Goal: Find specific page/section: Find specific page/section

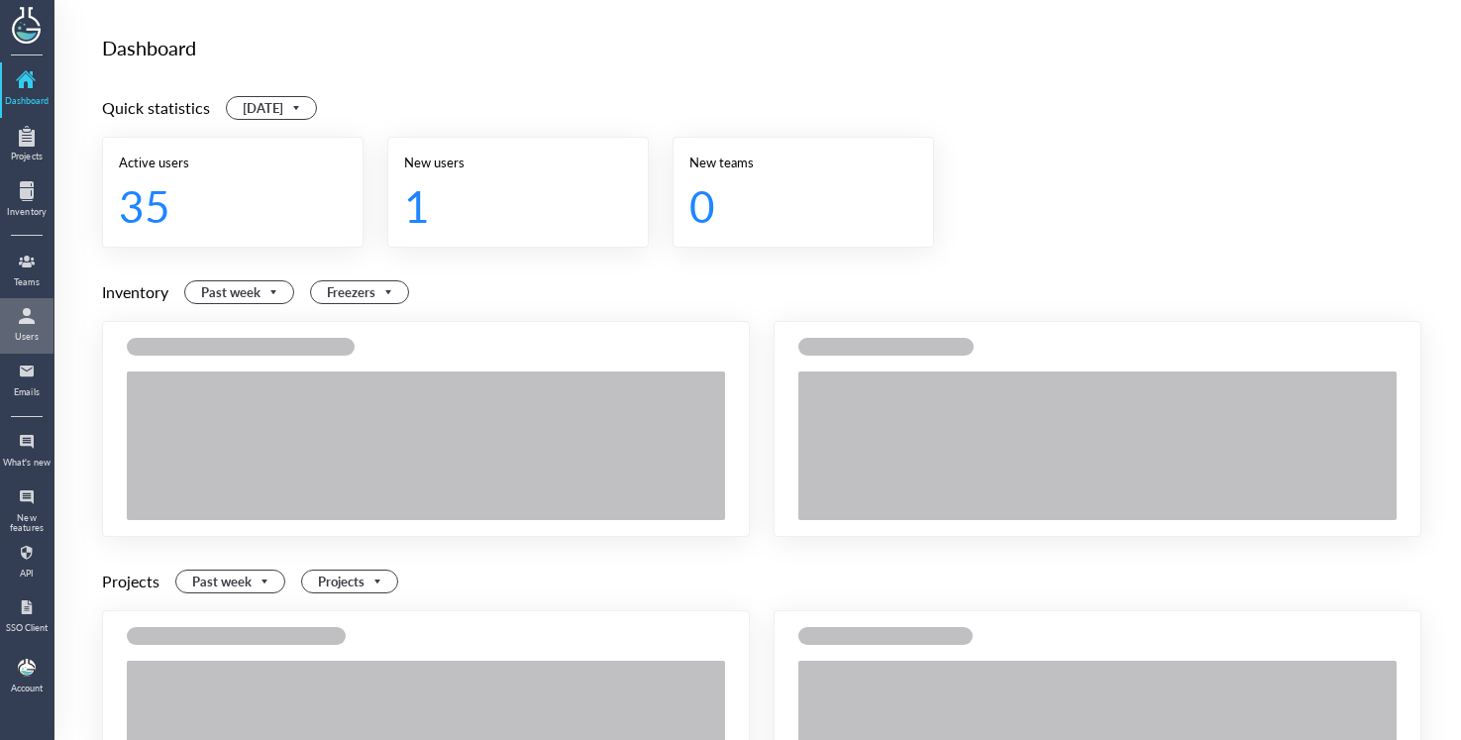
click at [37, 326] on div at bounding box center [27, 316] width 32 height 32
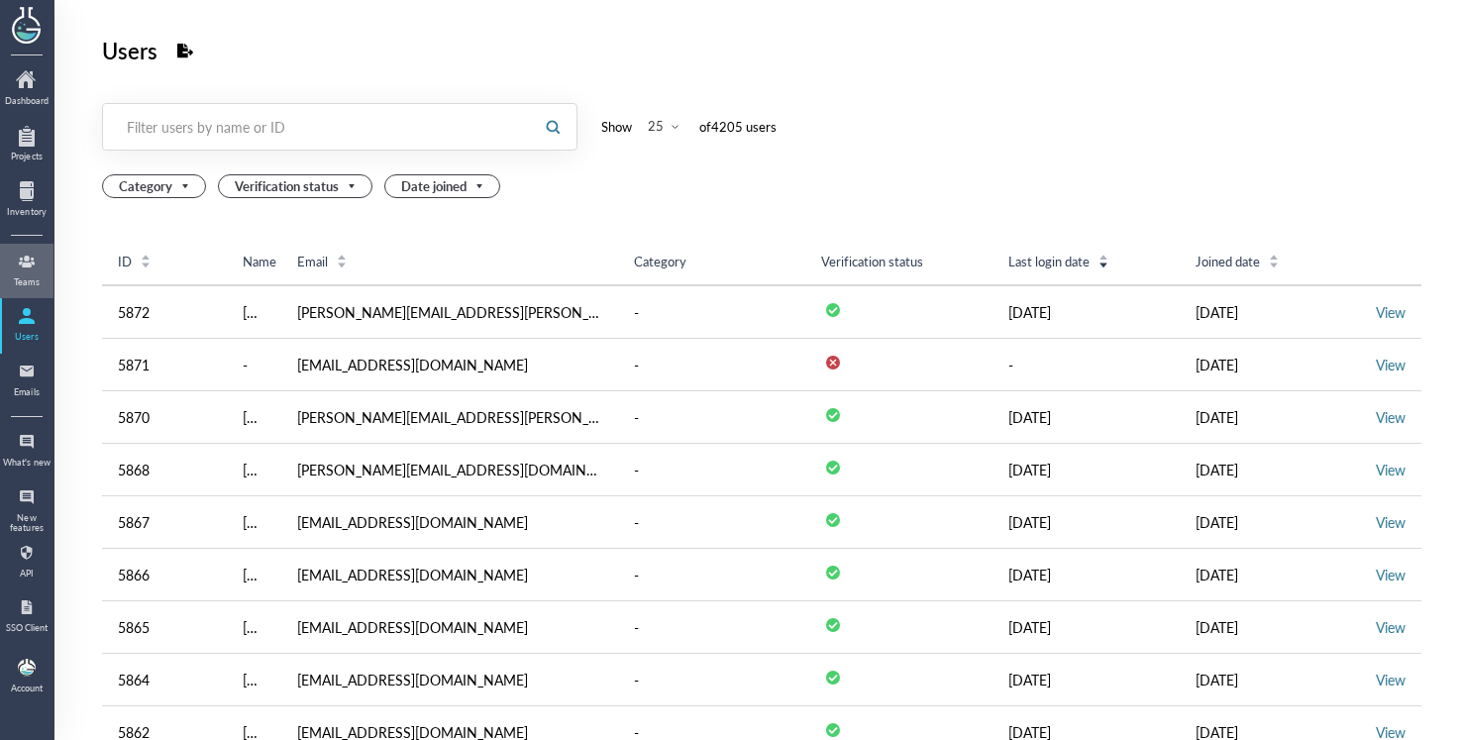
click at [37, 281] on div "Teams" at bounding box center [27, 282] width 50 height 10
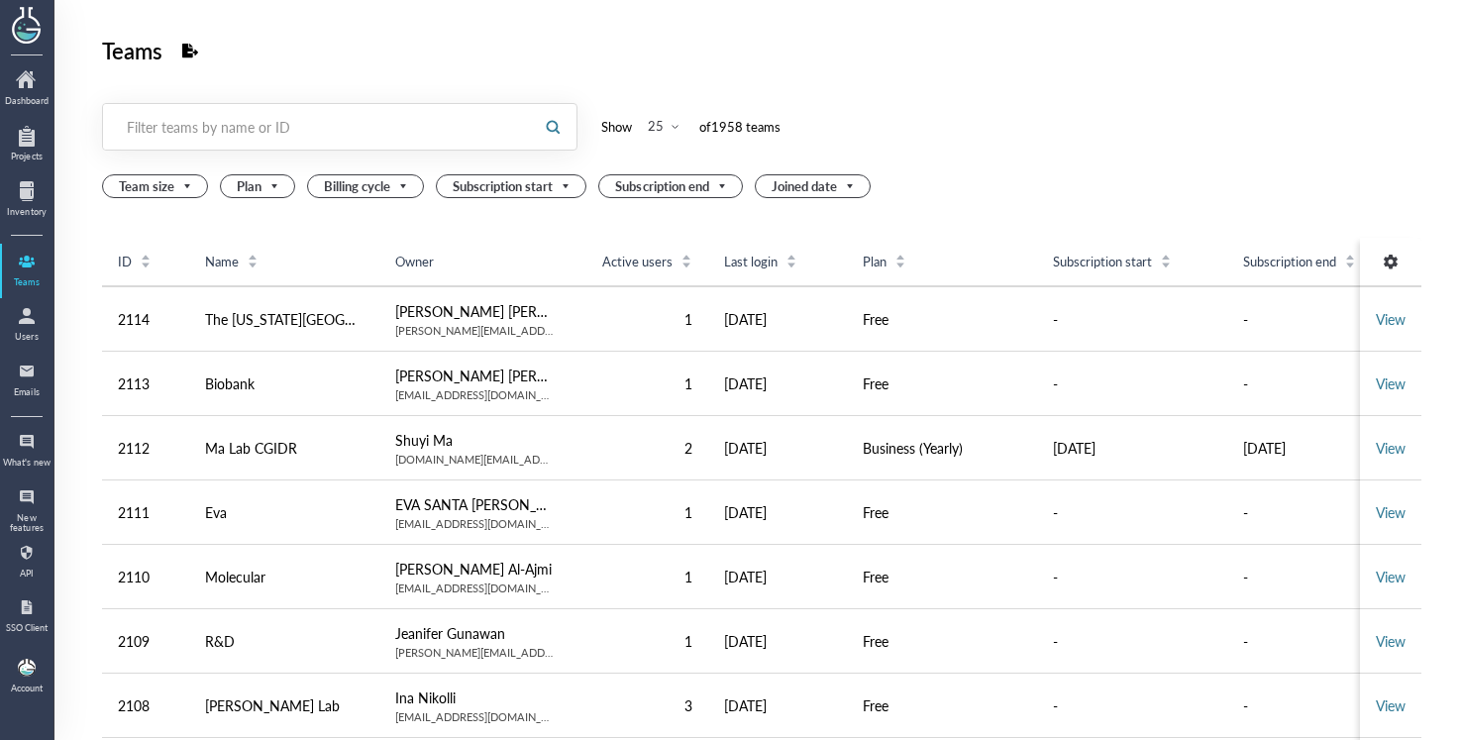
click at [437, 125] on div "Filter teams by name or ID" at bounding box center [317, 127] width 381 height 20
click at [498, 141] on input "text" at bounding box center [316, 127] width 426 height 32
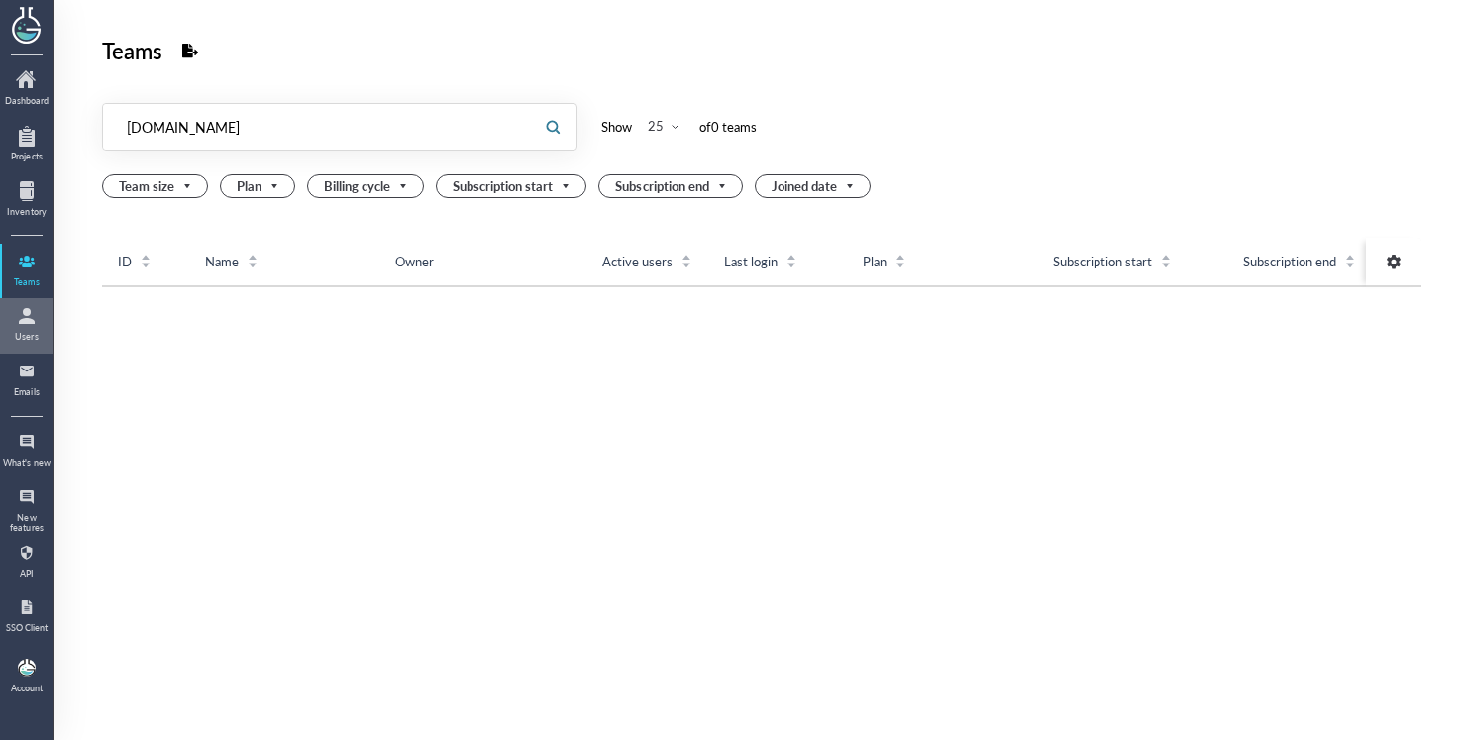
type input "[DOMAIN_NAME]"
click at [36, 327] on div at bounding box center [27, 316] width 32 height 32
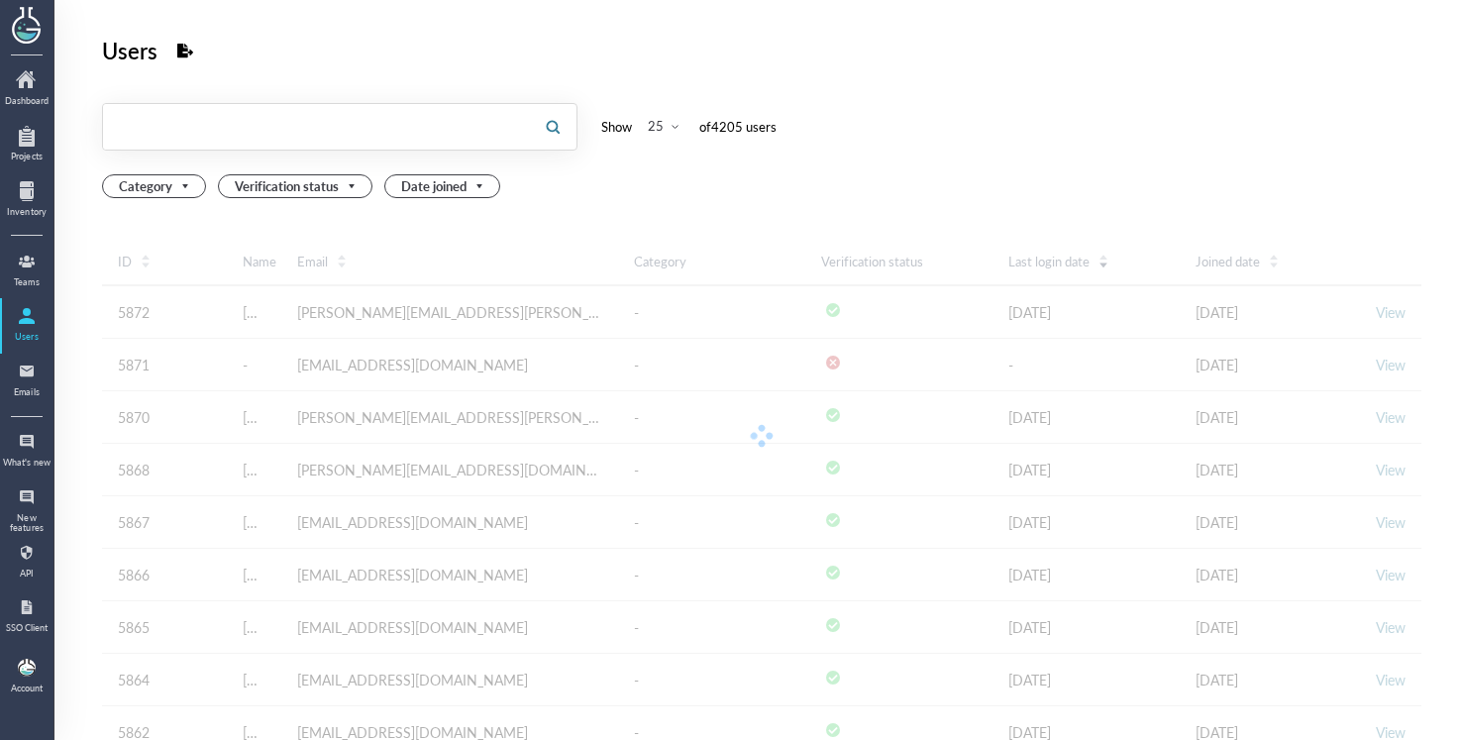
click at [294, 137] on input "text" at bounding box center [316, 127] width 426 height 32
paste input "[DOMAIN_NAME]"
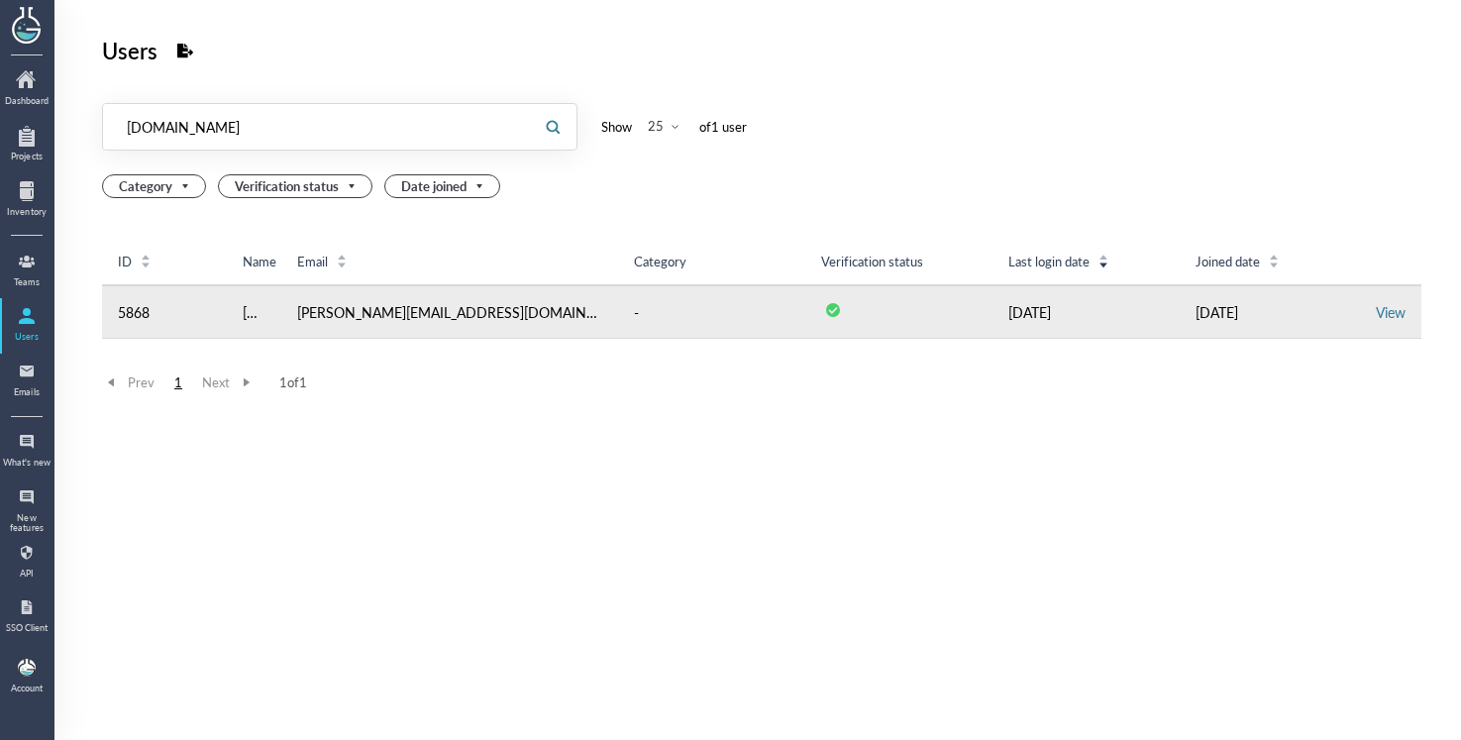
type input "[DOMAIN_NAME]"
click at [1360, 318] on td "View" at bounding box center [1390, 311] width 61 height 53
click at [1376, 316] on link "View" at bounding box center [1391, 312] width 30 height 20
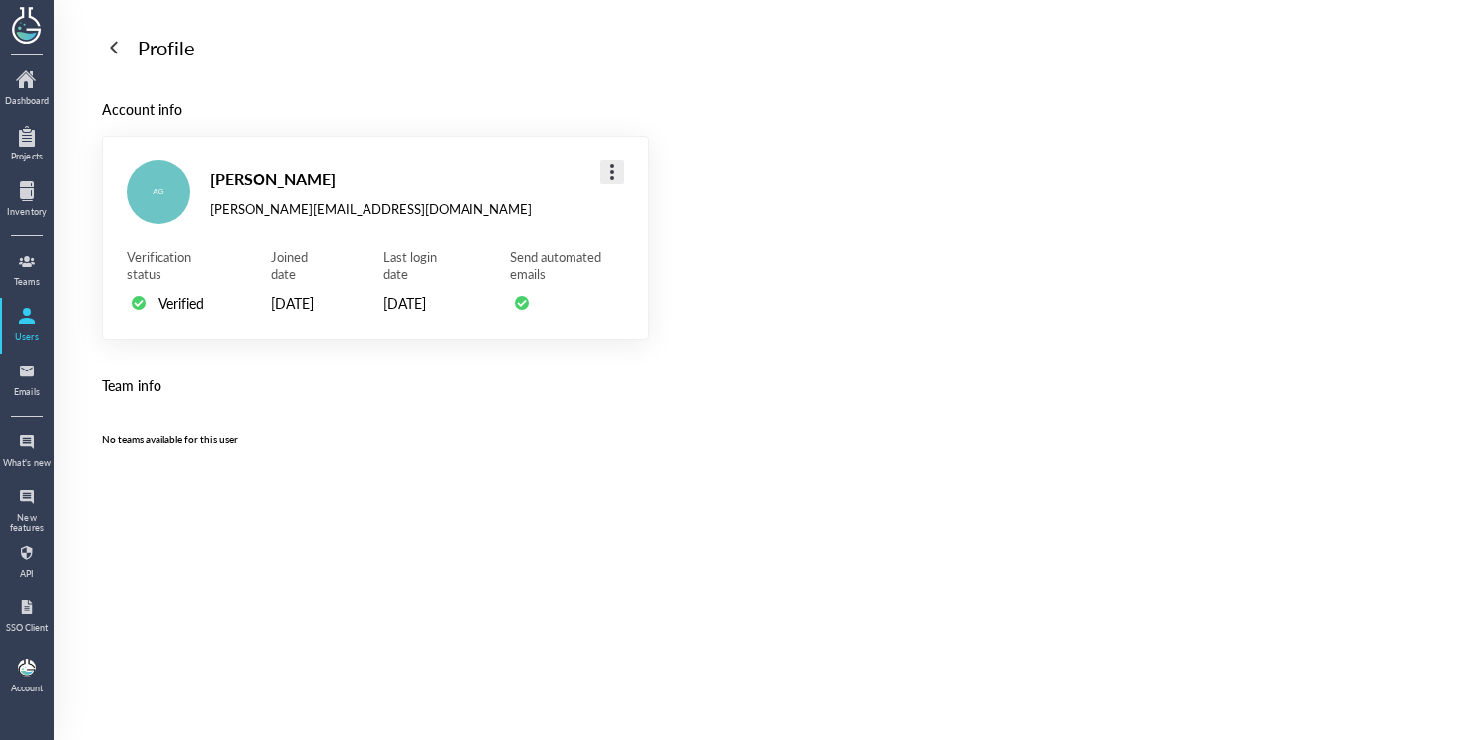
click at [617, 182] on div at bounding box center [612, 172] width 32 height 32
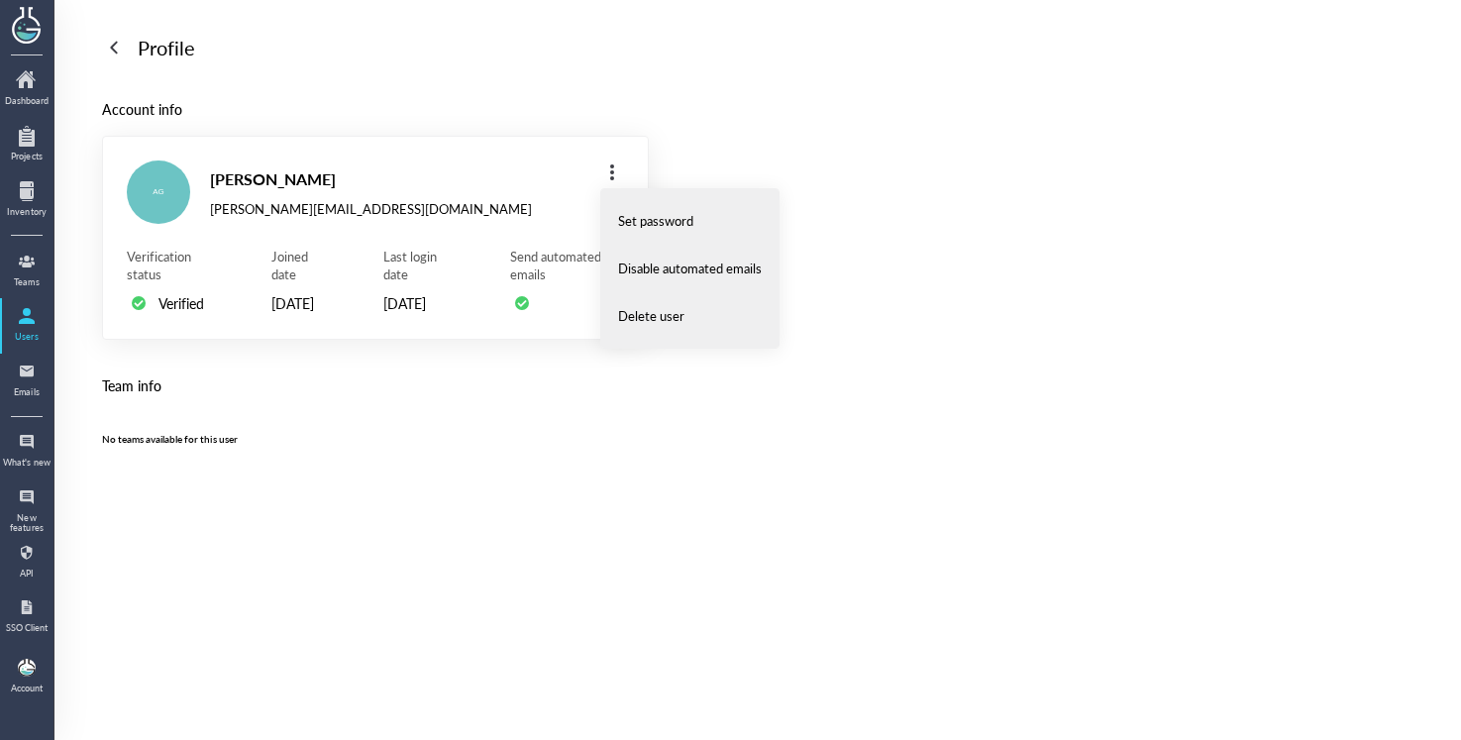
click at [669, 151] on div "Profile Account info AG [PERSON_NAME] [PERSON_NAME][EMAIL_ADDRESS][DOMAIN_NAME]…" at bounding box center [757, 396] width 1406 height 792
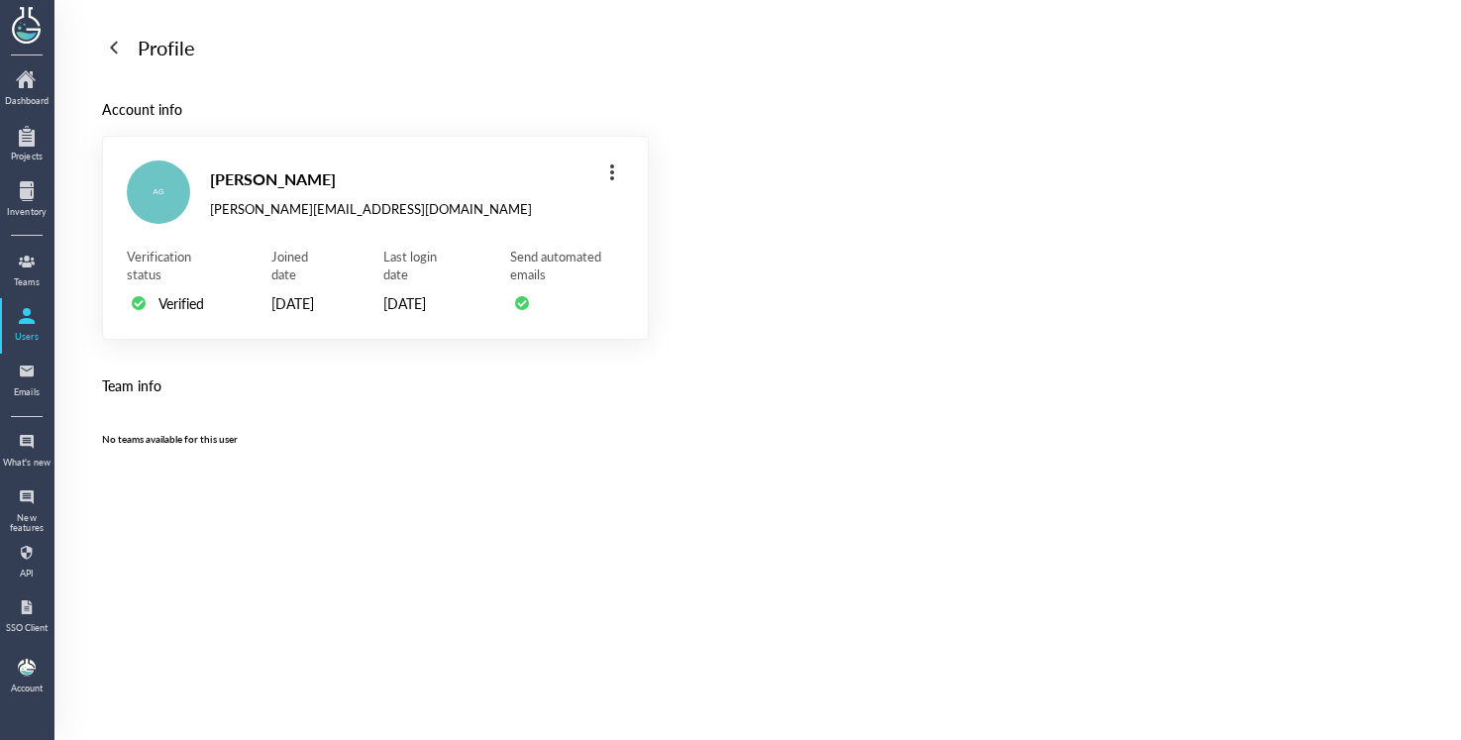
click at [585, 182] on div "AG [PERSON_NAME] [PERSON_NAME][EMAIL_ADDRESS][DOMAIN_NAME] Verification status …" at bounding box center [375, 238] width 547 height 204
click at [589, 182] on div "AG [PERSON_NAME] [PERSON_NAME][EMAIL_ADDRESS][DOMAIN_NAME] Verification status …" at bounding box center [375, 238] width 547 height 204
click at [612, 182] on div at bounding box center [612, 172] width 32 height 32
click at [648, 149] on div "AG [PERSON_NAME] [PERSON_NAME][EMAIL_ADDRESS][DOMAIN_NAME] Verification status …" at bounding box center [375, 238] width 547 height 204
click at [616, 171] on div at bounding box center [612, 172] width 32 height 32
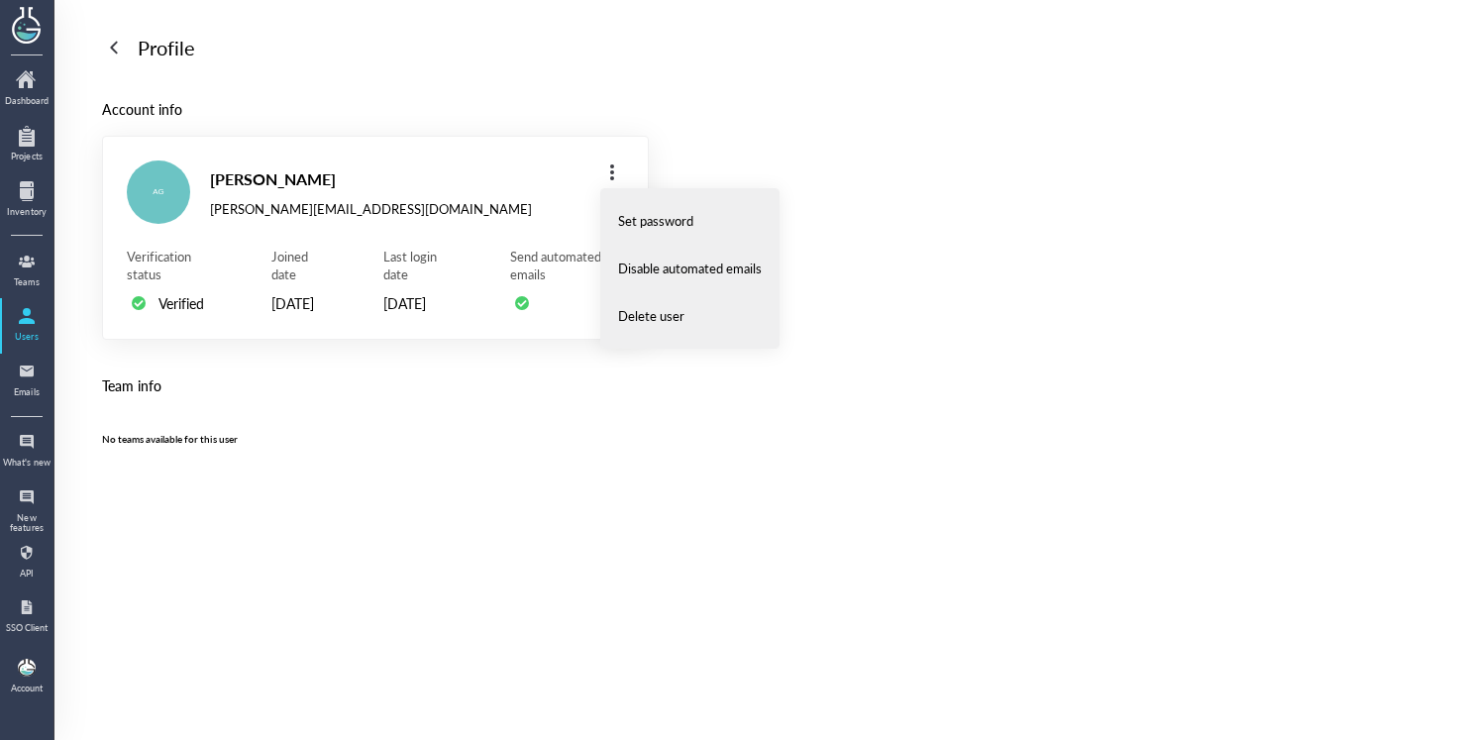
click at [377, 96] on div "Profile Account info AG [PERSON_NAME] [PERSON_NAME][EMAIL_ADDRESS][DOMAIN_NAME]…" at bounding box center [757, 396] width 1406 height 792
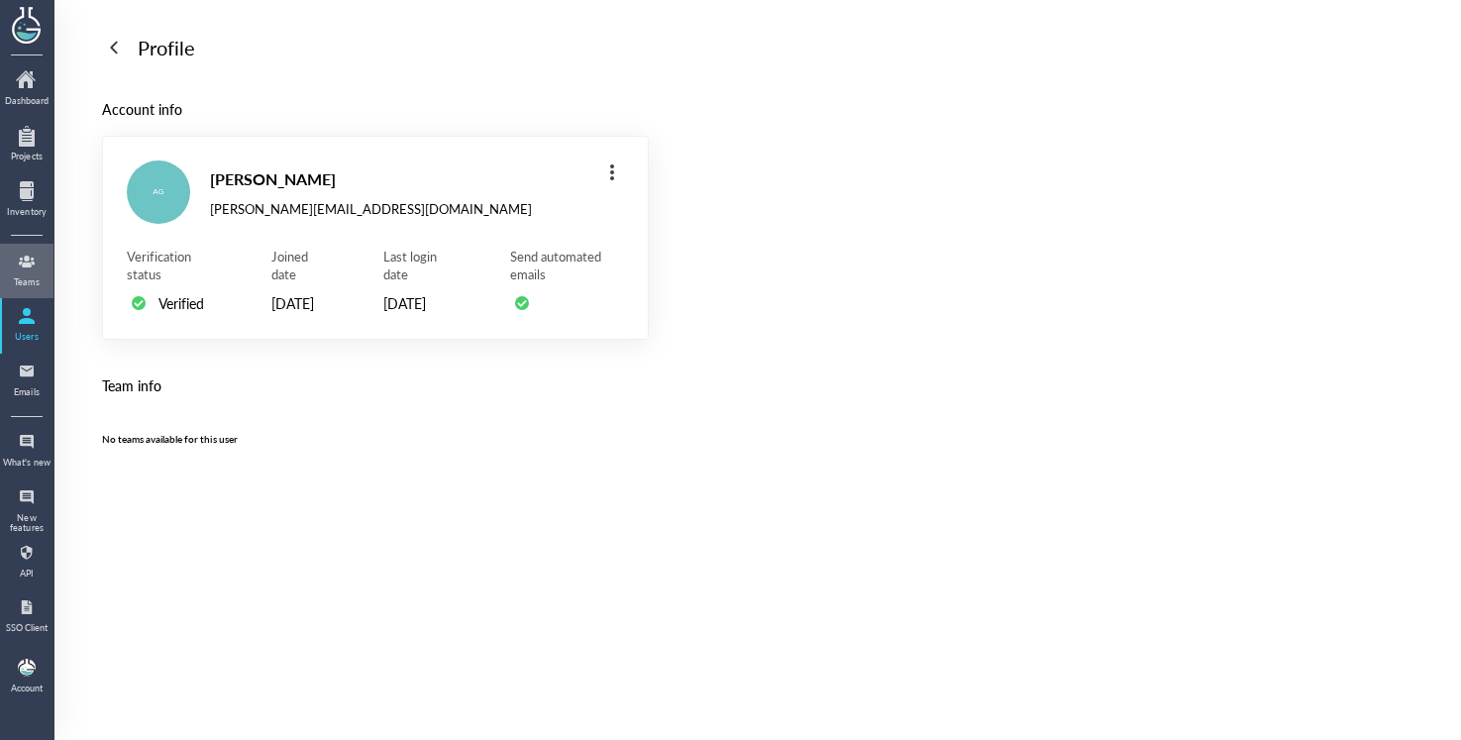
click at [24, 292] on link "Teams" at bounding box center [27, 272] width 50 height 52
